Goal: Task Accomplishment & Management: Use online tool/utility

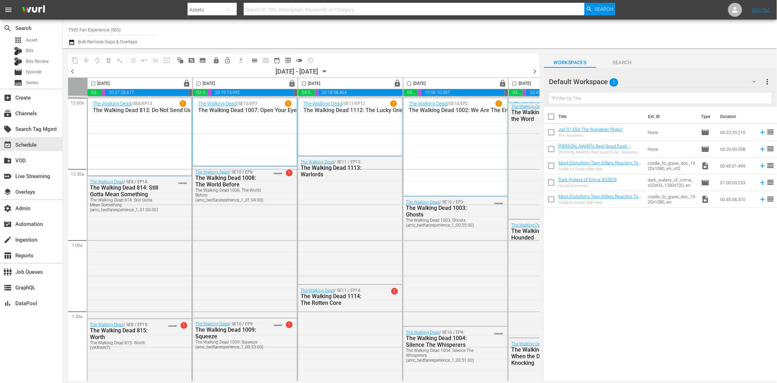
scroll to position [0, 288]
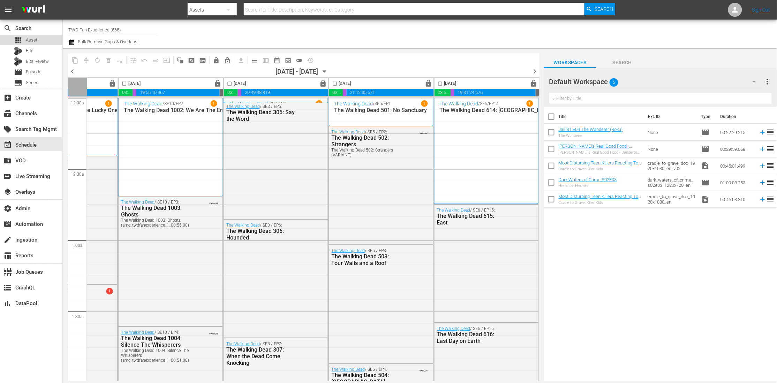
click at [33, 37] on span "Asset" at bounding box center [32, 40] width 12 height 7
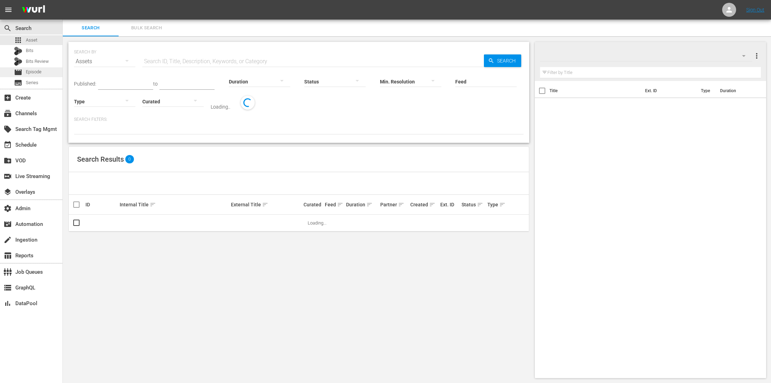
click at [35, 73] on span "Episode" at bounding box center [34, 71] width 16 height 7
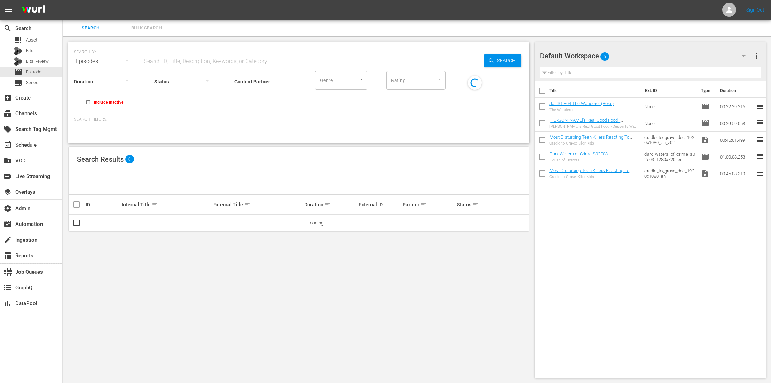
click at [210, 63] on input "text" at bounding box center [312, 61] width 341 height 17
paste input "Vive Cantando - Cómo Hemos Cambiado"
type input "Vive Cantando - Cómo Hemos Cambiado"
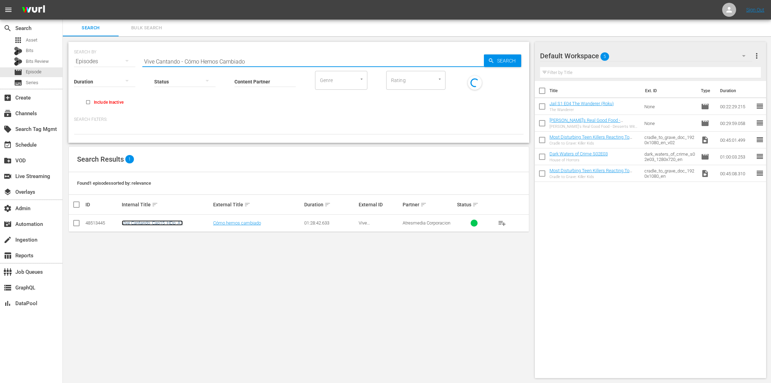
click at [164, 221] on link "Vive Cantando_Cap15_HDp_A1" at bounding box center [152, 222] width 61 height 5
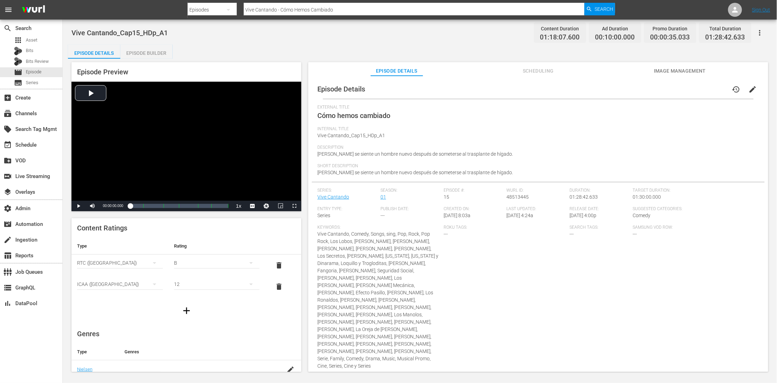
click at [541, 71] on span "Scheduling" at bounding box center [538, 71] width 52 height 9
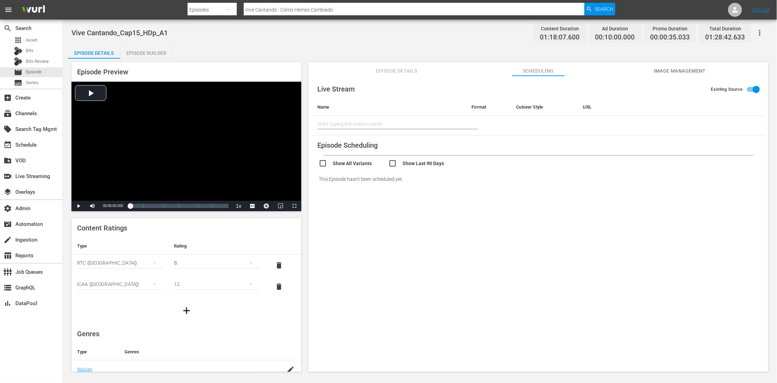
click at [342, 162] on input "checkbox" at bounding box center [354, 164] width 70 height 10
checkbox input "true"
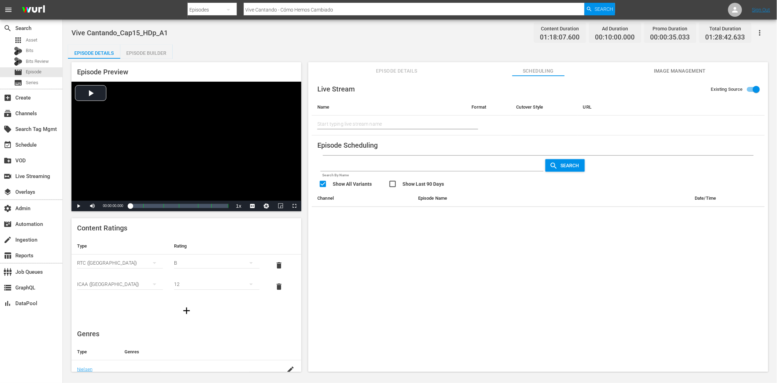
click at [393, 182] on input "checkbox" at bounding box center [423, 185] width 70 height 10
checkbox input "true"
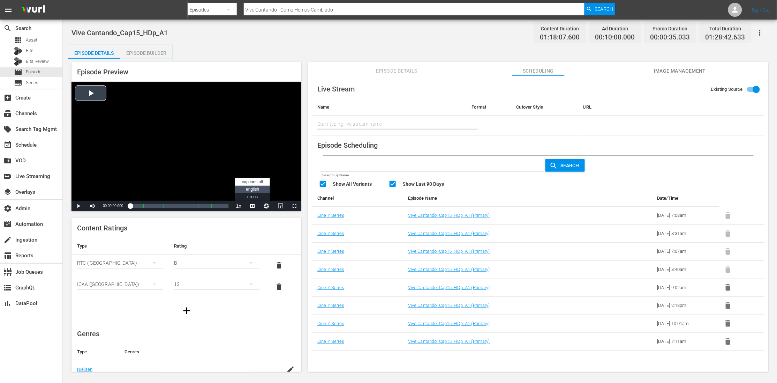
click at [256, 190] on span "english" at bounding box center [252, 189] width 13 height 5
click at [171, 207] on div "Loaded : 0.13% 00:37:15.127 Cómo hemos cambiado (3/6) 00:00:00.000 [GEOGRAPHIC_…" at bounding box center [179, 205] width 98 height 7
click at [252, 199] on li "en-us" at bounding box center [252, 197] width 35 height 8
click at [253, 190] on span "english" at bounding box center [252, 189] width 13 height 5
click at [78, 206] on span "Video Player" at bounding box center [78, 206] width 0 height 0
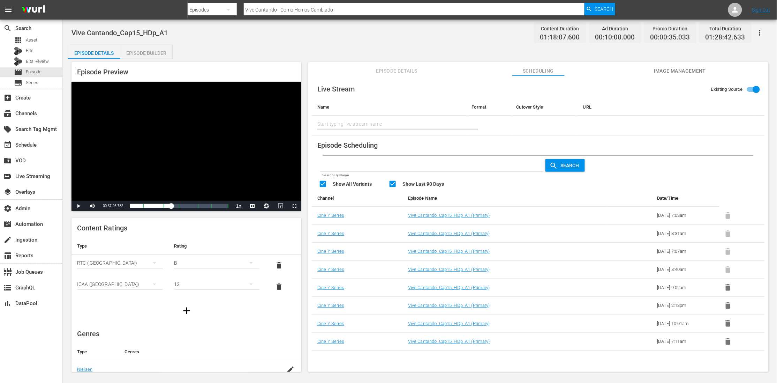
click at [114, 32] on span "Vive Cantando_Cap15_HDp_A1" at bounding box center [119, 33] width 96 height 8
click at [114, 31] on span "Vive Cantando_Cap15_HDp_A1" at bounding box center [119, 33] width 96 height 8
click at [114, 29] on span "Vive Cantando_Cap15_HDp_A1" at bounding box center [119, 33] width 96 height 8
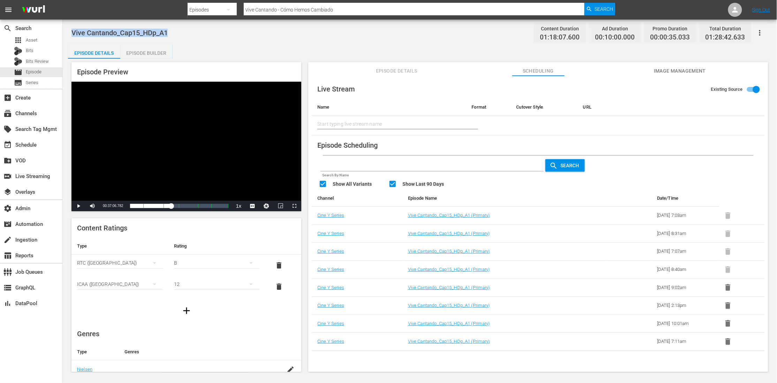
click at [114, 29] on span "Vive Cantando_Cap15_HDp_A1" at bounding box center [119, 33] width 96 height 8
click at [45, 70] on div "movie Episode" at bounding box center [31, 72] width 62 height 10
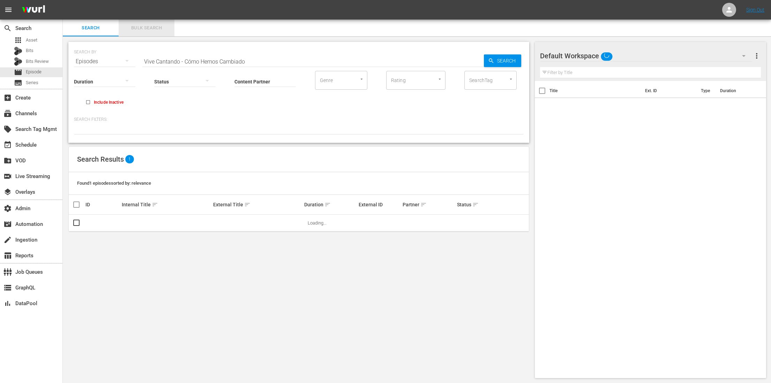
click at [154, 22] on button "Bulk Search" at bounding box center [147, 28] width 56 height 17
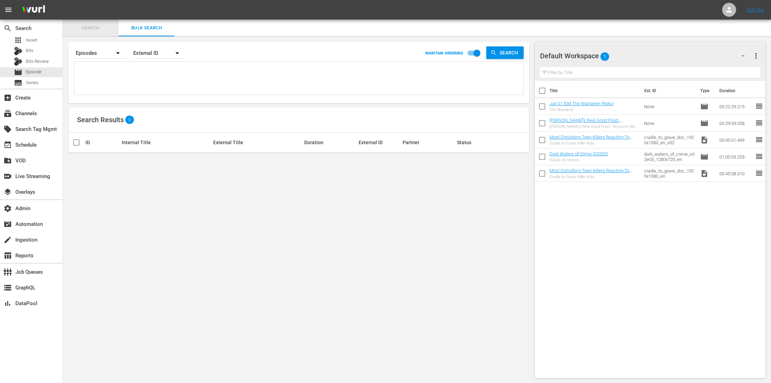
click at [88, 31] on span "Search" at bounding box center [90, 28] width 47 height 8
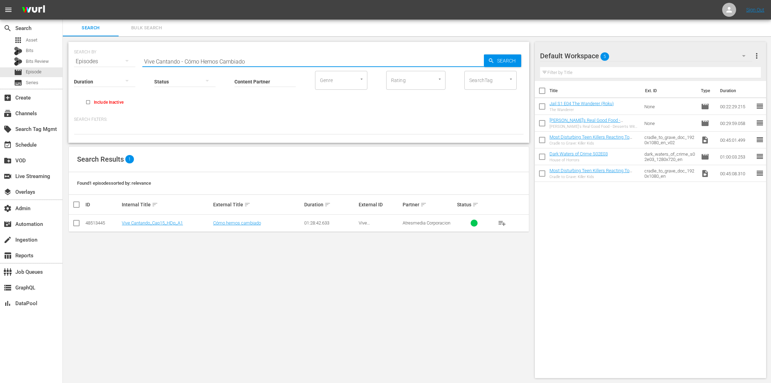
click at [183, 57] on input "Vive Cantando - Cómo Hemos Cambiado" at bounding box center [312, 61] width 341 height 17
paste input "Sorairo Utility, Special Milady!?"
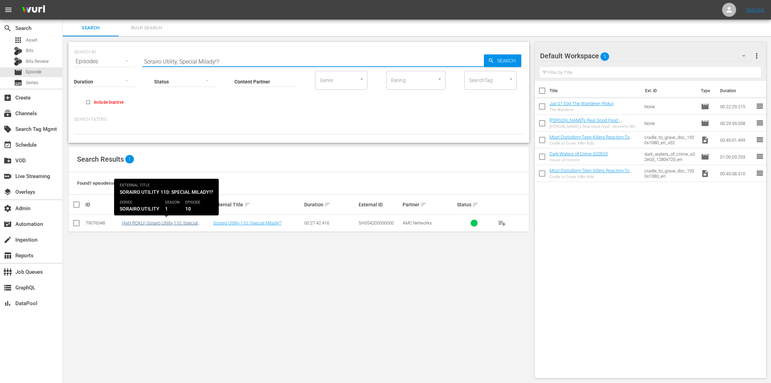
type input "Sorairo Utility, Special Milady!?"
click at [169, 222] on link "(AxH ROKU) Sorairo Utility 110: Special Milady!?" at bounding box center [160, 225] width 76 height 10
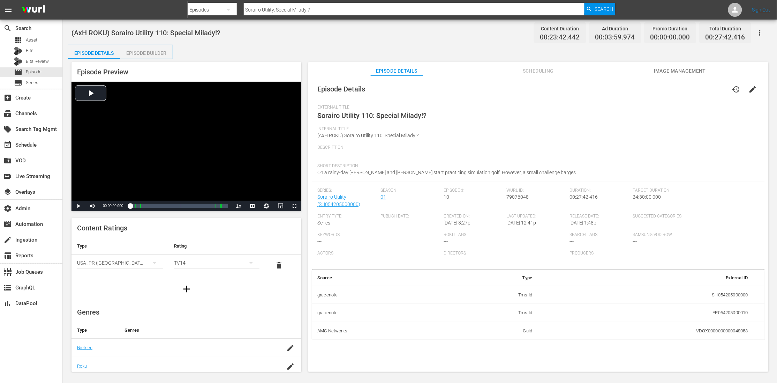
click at [544, 76] on div "Episode Details history edit External Title Sorairo Utility 110: Special Milady…" at bounding box center [538, 227] width 460 height 302
click at [535, 70] on span "Scheduling" at bounding box center [538, 71] width 52 height 9
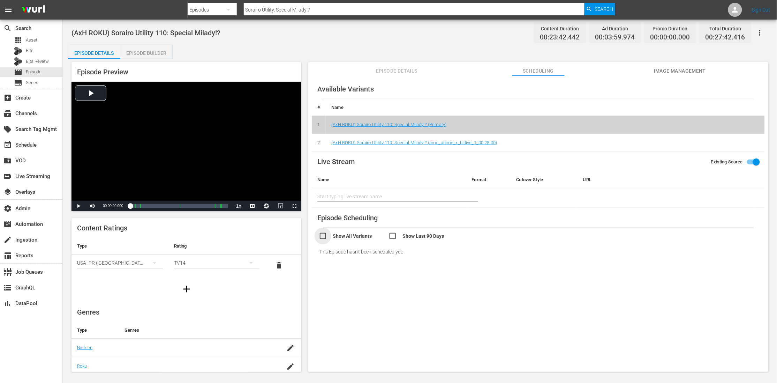
click at [350, 235] on input "checkbox" at bounding box center [354, 237] width 70 height 10
checkbox input "true"
